Goal: Check status: Check status

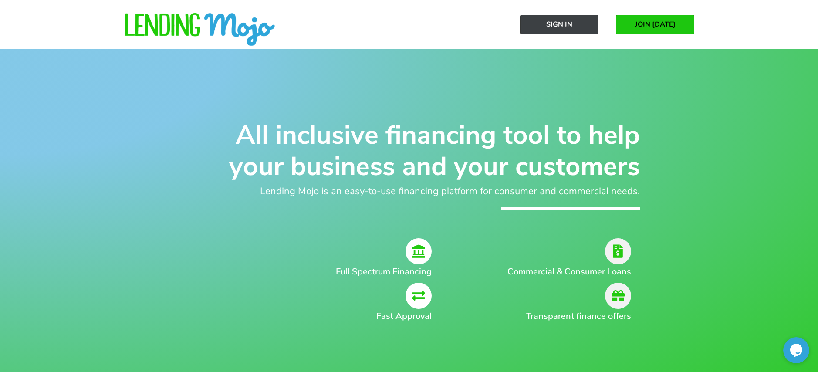
click at [555, 22] on span "Sign In" at bounding box center [559, 24] width 26 height 8
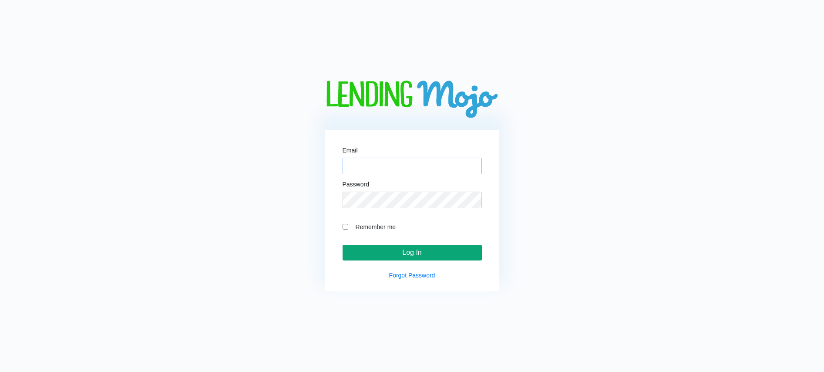
type input "786autonj@gmail.com"
click at [420, 254] on input "Log In" at bounding box center [412, 253] width 139 height 16
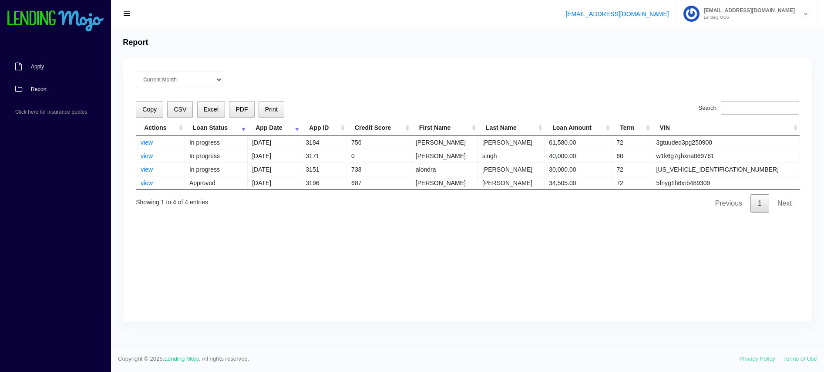
click at [31, 61] on link "Apply" at bounding box center [51, 66] width 102 height 23
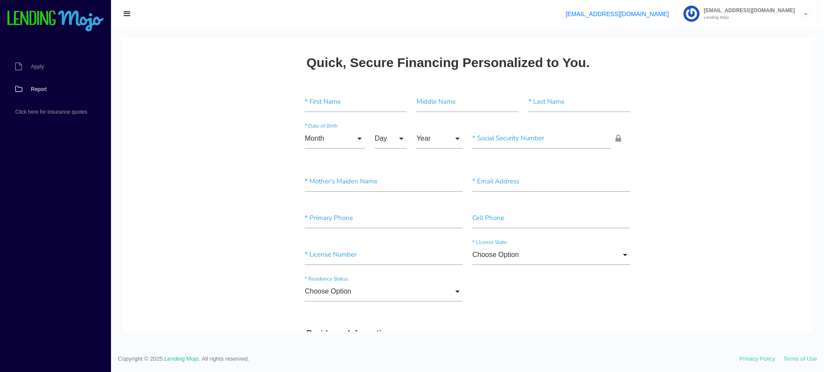
click at [38, 90] on span "Report" at bounding box center [39, 89] width 16 height 5
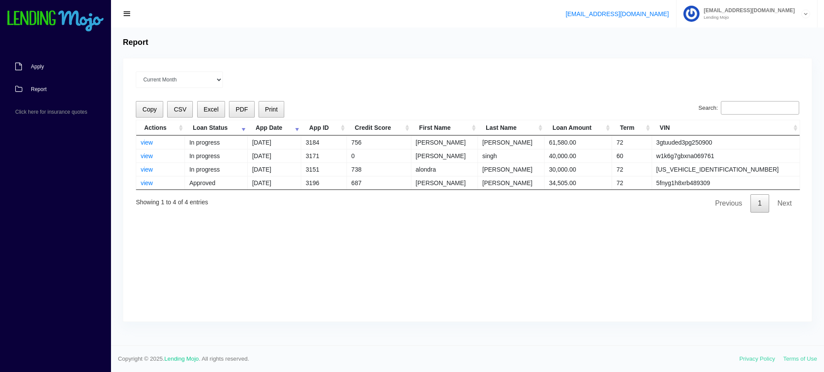
click at [42, 67] on span "Apply" at bounding box center [37, 66] width 13 height 5
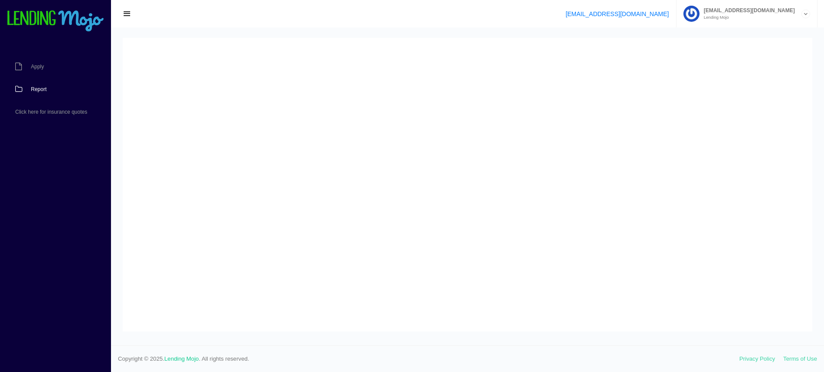
click at [34, 88] on span "Report" at bounding box center [39, 89] width 16 height 5
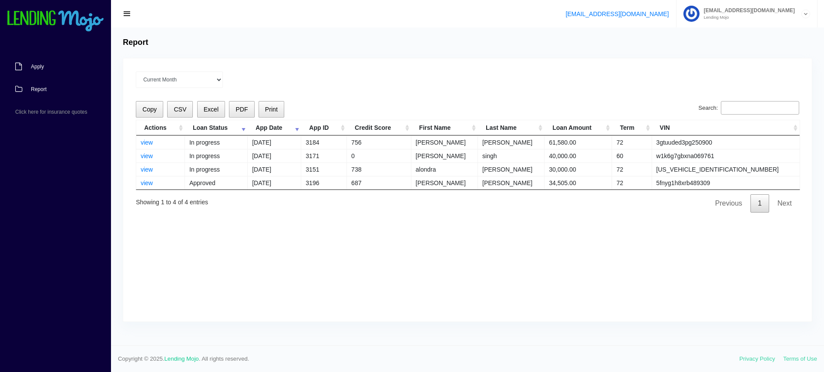
click at [33, 66] on span "Apply" at bounding box center [37, 66] width 13 height 5
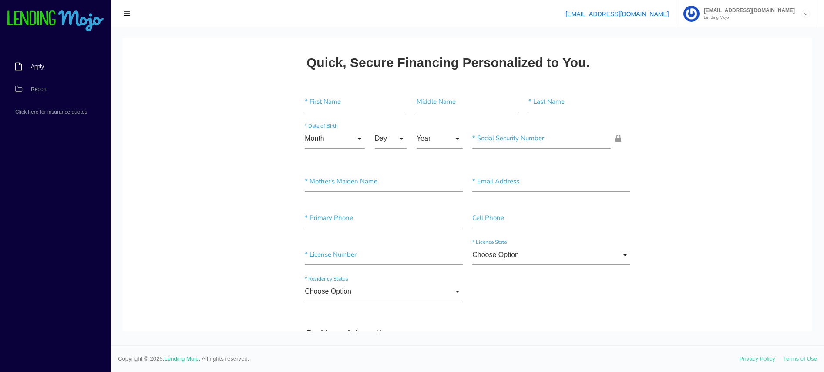
click at [38, 67] on span "Apply" at bounding box center [37, 66] width 13 height 5
click at [35, 64] on span "Apply" at bounding box center [37, 66] width 13 height 5
click at [37, 89] on span "Report" at bounding box center [39, 89] width 16 height 5
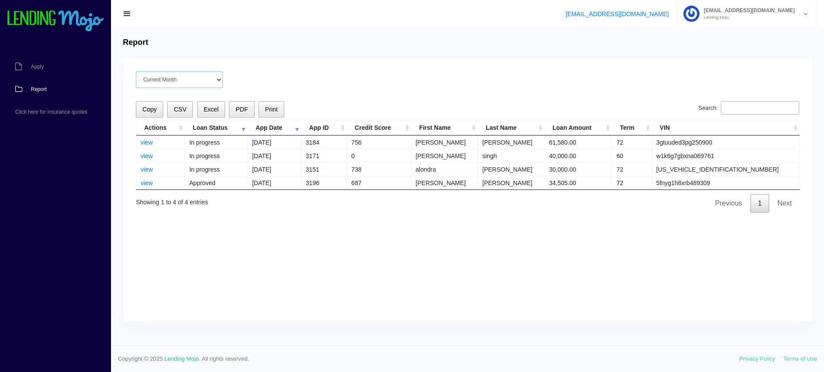
click at [218, 79] on select "Current Month [DATE] [DATE] [DATE] [DATE] [DATE] All time" at bounding box center [179, 79] width 87 height 17
click at [136, 71] on select "Current Month [DATE] [DATE] [DATE] [DATE] [DATE] All time" at bounding box center [179, 79] width 87 height 17
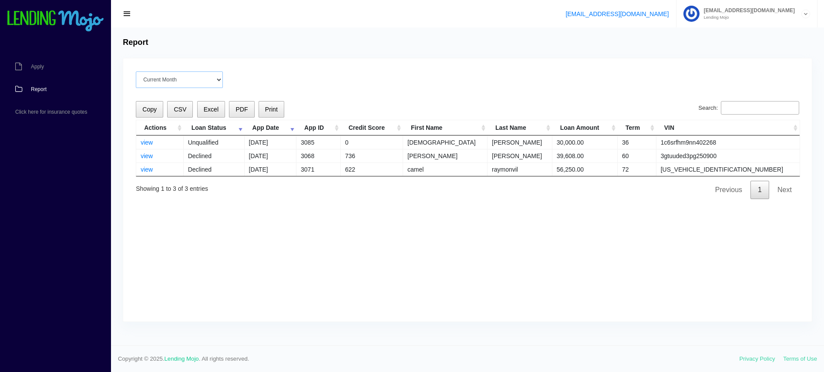
click at [219, 78] on select "Current Month [DATE] [DATE] [DATE] [DATE] [DATE] All time" at bounding box center [179, 79] width 87 height 17
select select "All time"
click at [136, 71] on select "Current Month [DATE] [DATE] [DATE] [DATE] [DATE] All time" at bounding box center [179, 79] width 87 height 17
